Goal: Contribute content

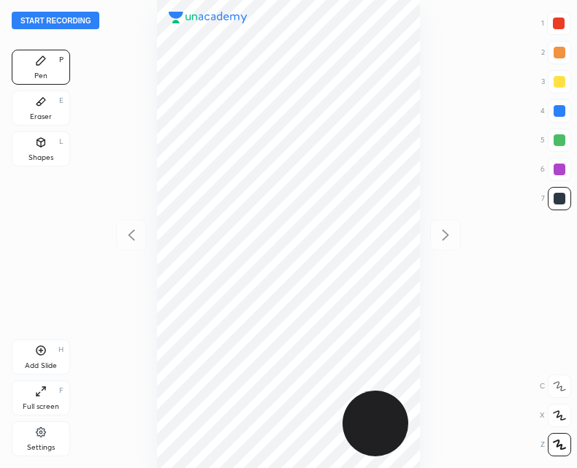
scroll to position [468, 343]
click at [69, 28] on button "Start recording" at bounding box center [56, 21] width 88 height 18
click at [39, 110] on div "Eraser E" at bounding box center [41, 108] width 58 height 35
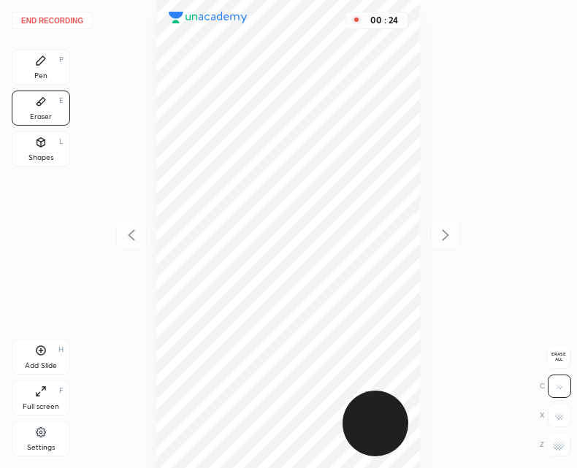
click at [28, 50] on div "Pen P" at bounding box center [41, 67] width 58 height 35
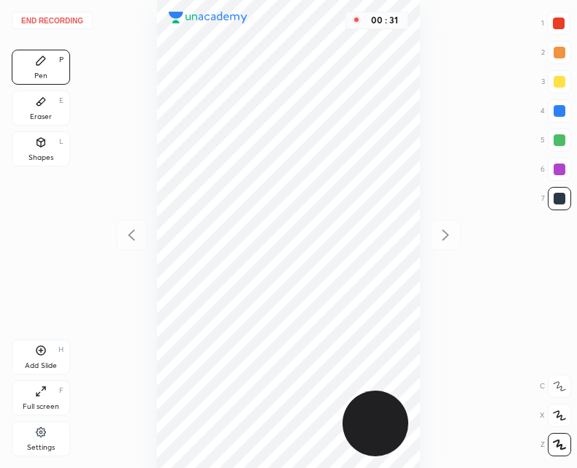
click at [33, 366] on div "Add Slide" at bounding box center [41, 365] width 32 height 7
click at [127, 245] on div at bounding box center [131, 235] width 31 height 31
click at [27, 359] on div "Add Slide H" at bounding box center [41, 357] width 58 height 35
click at [134, 227] on icon at bounding box center [132, 236] width 18 height 18
click at [459, 241] on div at bounding box center [445, 235] width 31 height 31
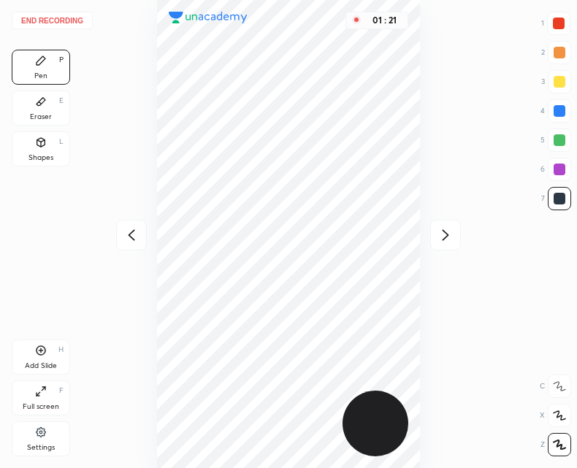
click at [129, 240] on icon at bounding box center [132, 236] width 18 height 18
click at [452, 235] on icon at bounding box center [446, 236] width 18 height 18
click at [127, 241] on icon at bounding box center [132, 236] width 18 height 18
click at [65, 21] on button "End recording" at bounding box center [52, 21] width 81 height 18
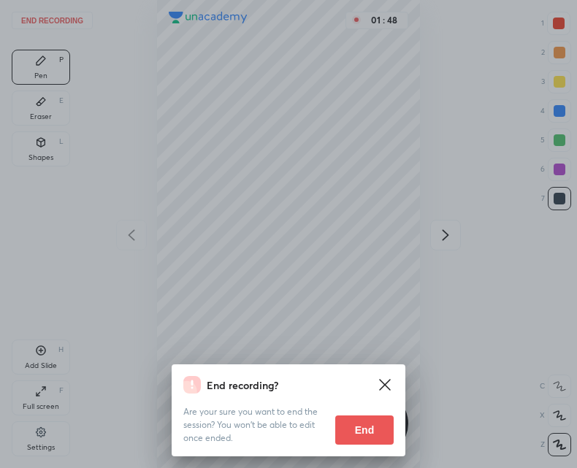
click at [363, 430] on button "End" at bounding box center [364, 430] width 58 height 29
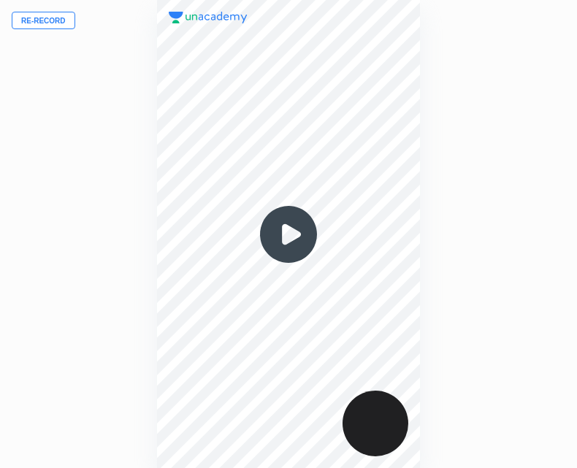
click at [50, 20] on button "Re-record" at bounding box center [44, 21] width 64 height 18
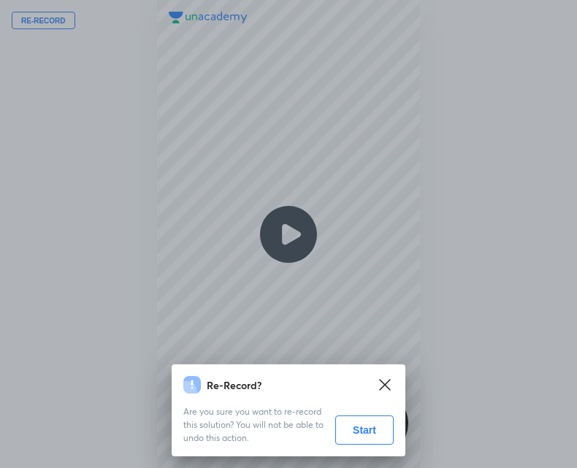
click at [364, 428] on button "Start" at bounding box center [364, 430] width 58 height 29
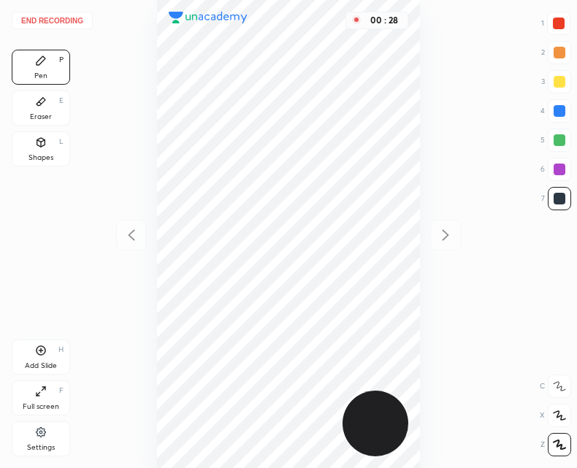
click at [50, 354] on div "Add Slide H" at bounding box center [41, 357] width 58 height 35
click at [132, 236] on icon at bounding box center [132, 236] width 18 height 18
click at [26, 336] on div "Pen P Eraser E Shapes L Add Slide H Full screen F Settings" at bounding box center [41, 256] width 58 height 413
click at [45, 360] on div "Add Slide H" at bounding box center [41, 357] width 58 height 35
click at [125, 250] on div at bounding box center [131, 235] width 31 height 31
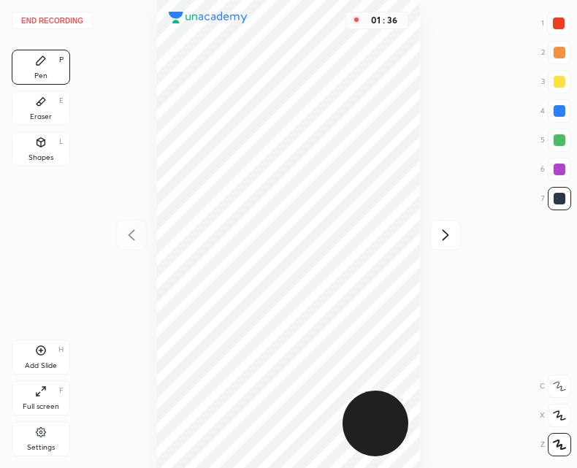
click at [439, 234] on icon at bounding box center [446, 236] width 18 height 18
click at [63, 22] on button "End recording" at bounding box center [52, 21] width 81 height 18
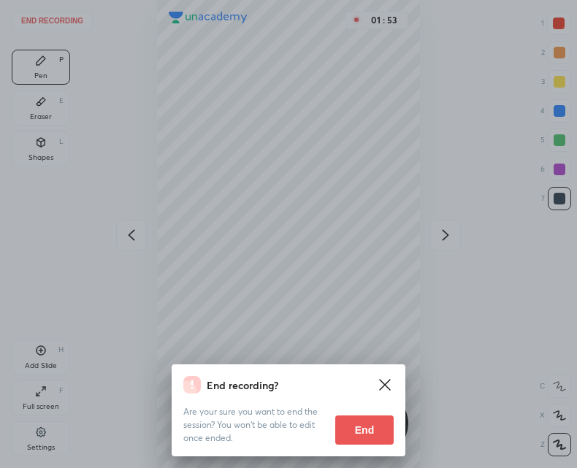
click at [357, 441] on button "End" at bounding box center [364, 430] width 58 height 29
